Goal: Browse casually

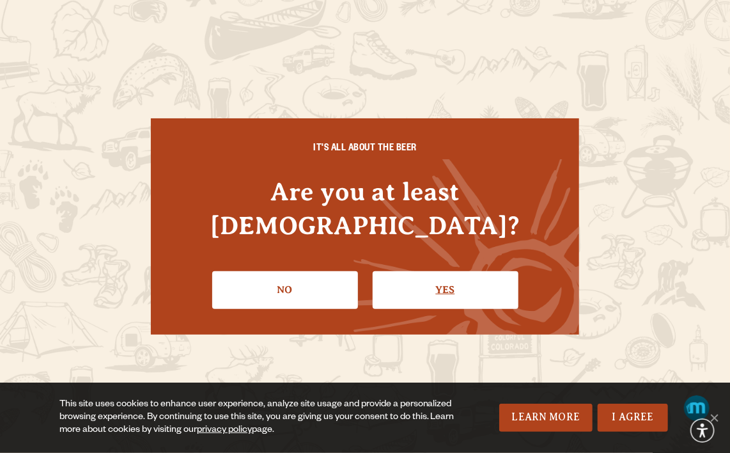
click at [453, 272] on link "Yes" at bounding box center [446, 289] width 146 height 37
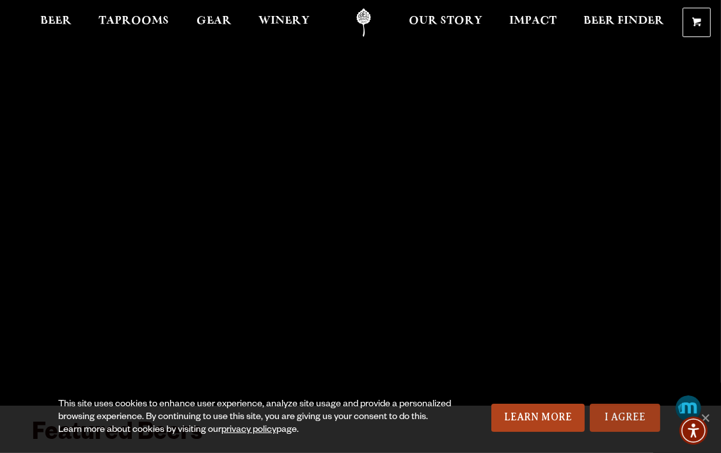
click at [620, 420] on link "I Agree" at bounding box center [625, 418] width 70 height 28
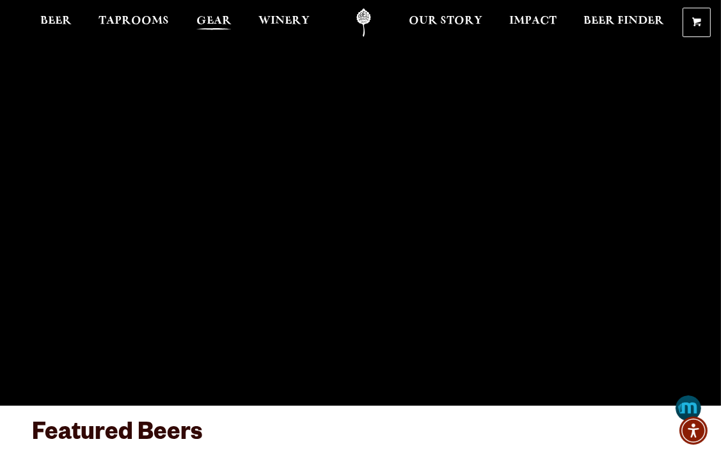
click at [212, 22] on span "Gear" at bounding box center [213, 21] width 35 height 10
